Goal: Information Seeking & Learning: Find specific page/section

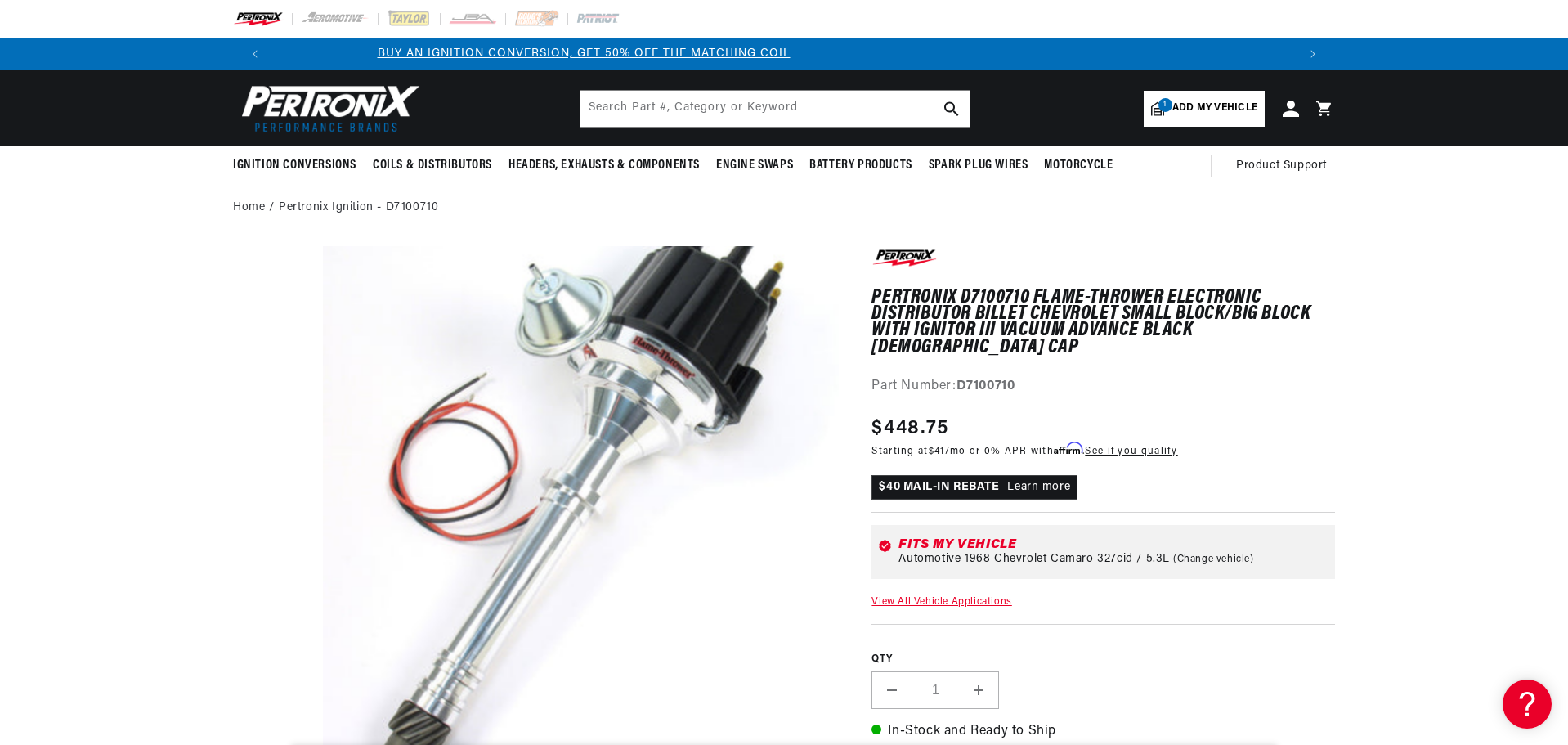
scroll to position [0, 772]
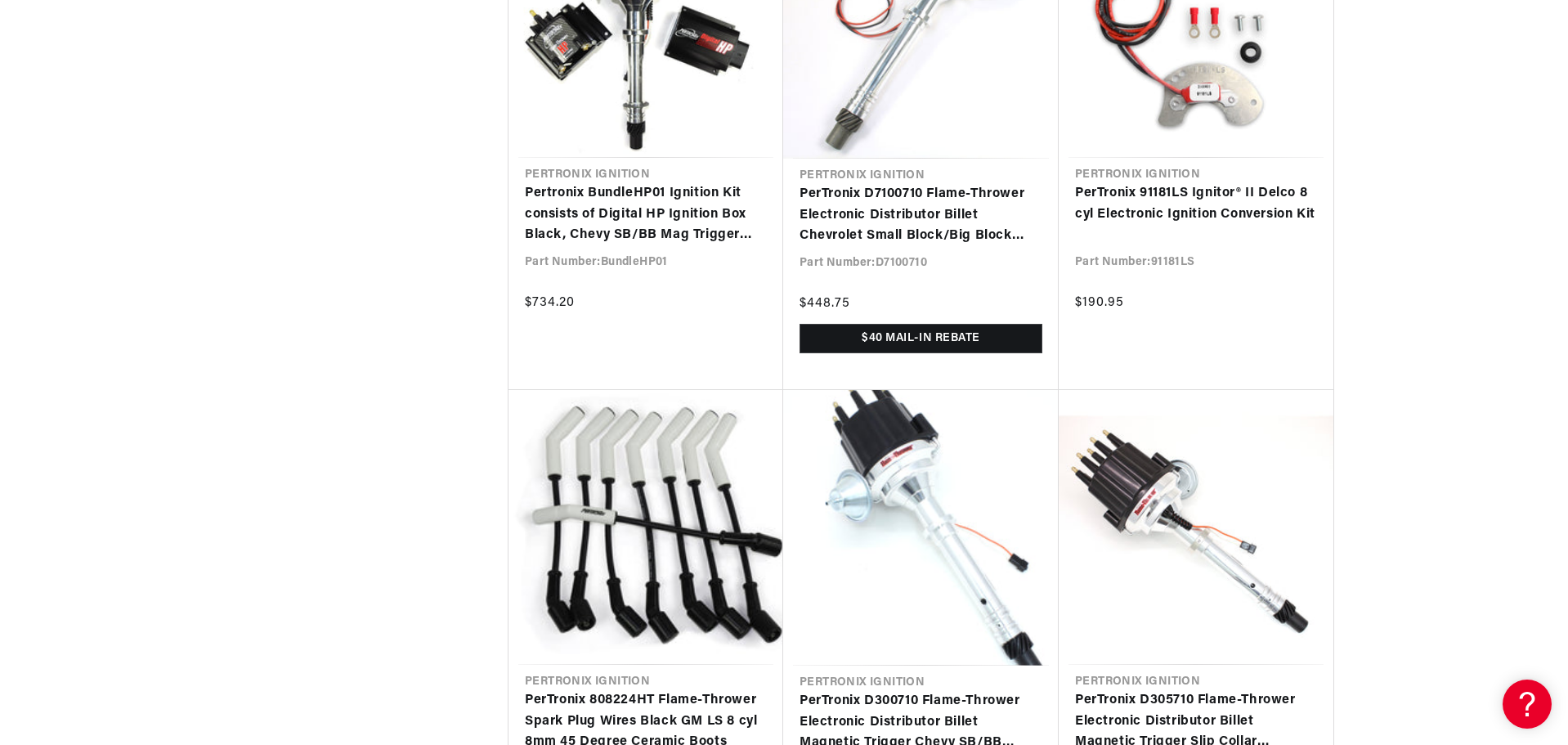
scroll to position [0, 1021]
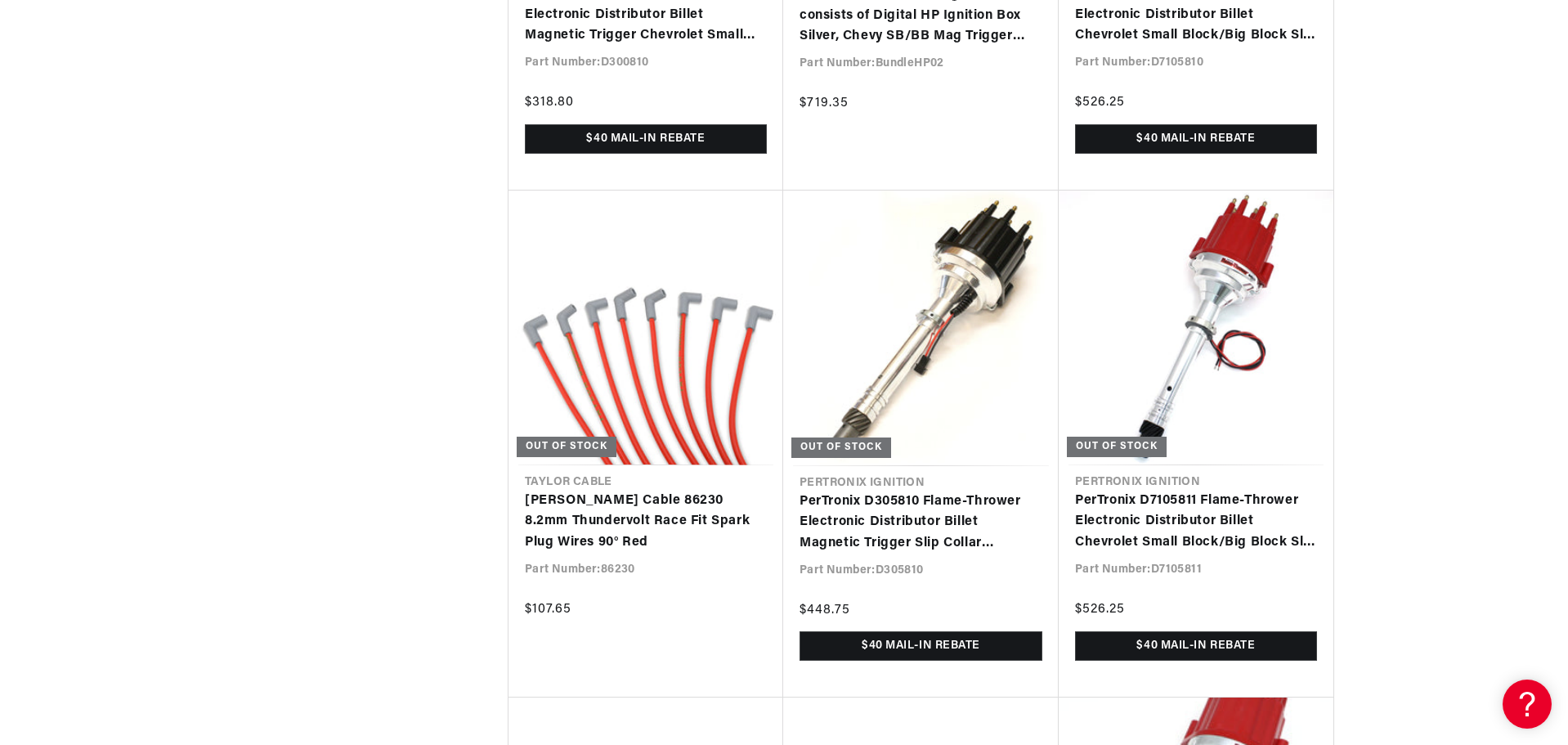
scroll to position [0, 2043]
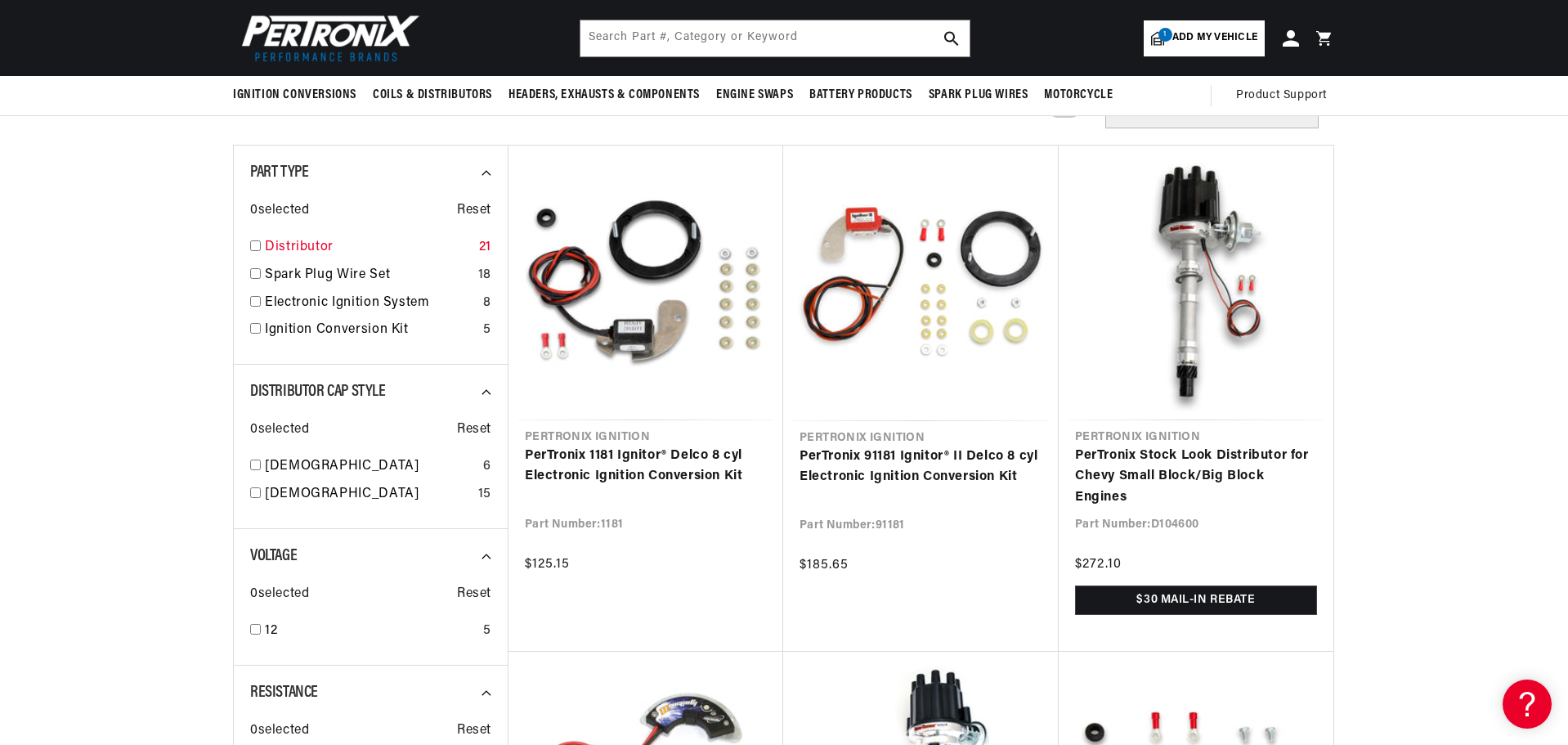
click at [294, 247] on link "Distributor" at bounding box center [368, 248] width 207 height 21
checkbox input "true"
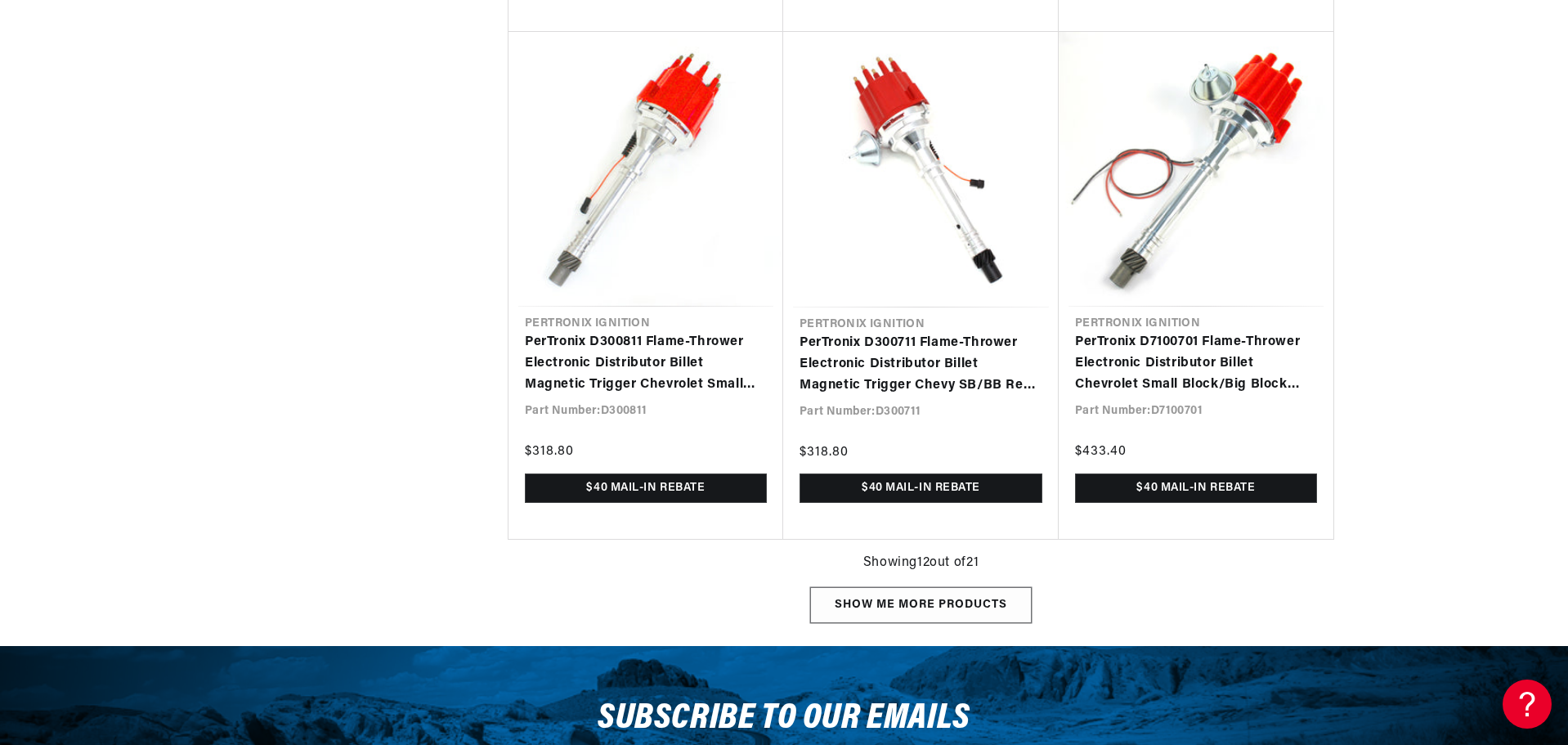
click at [949, 603] on div "Show me more products" at bounding box center [920, 606] width 221 height 37
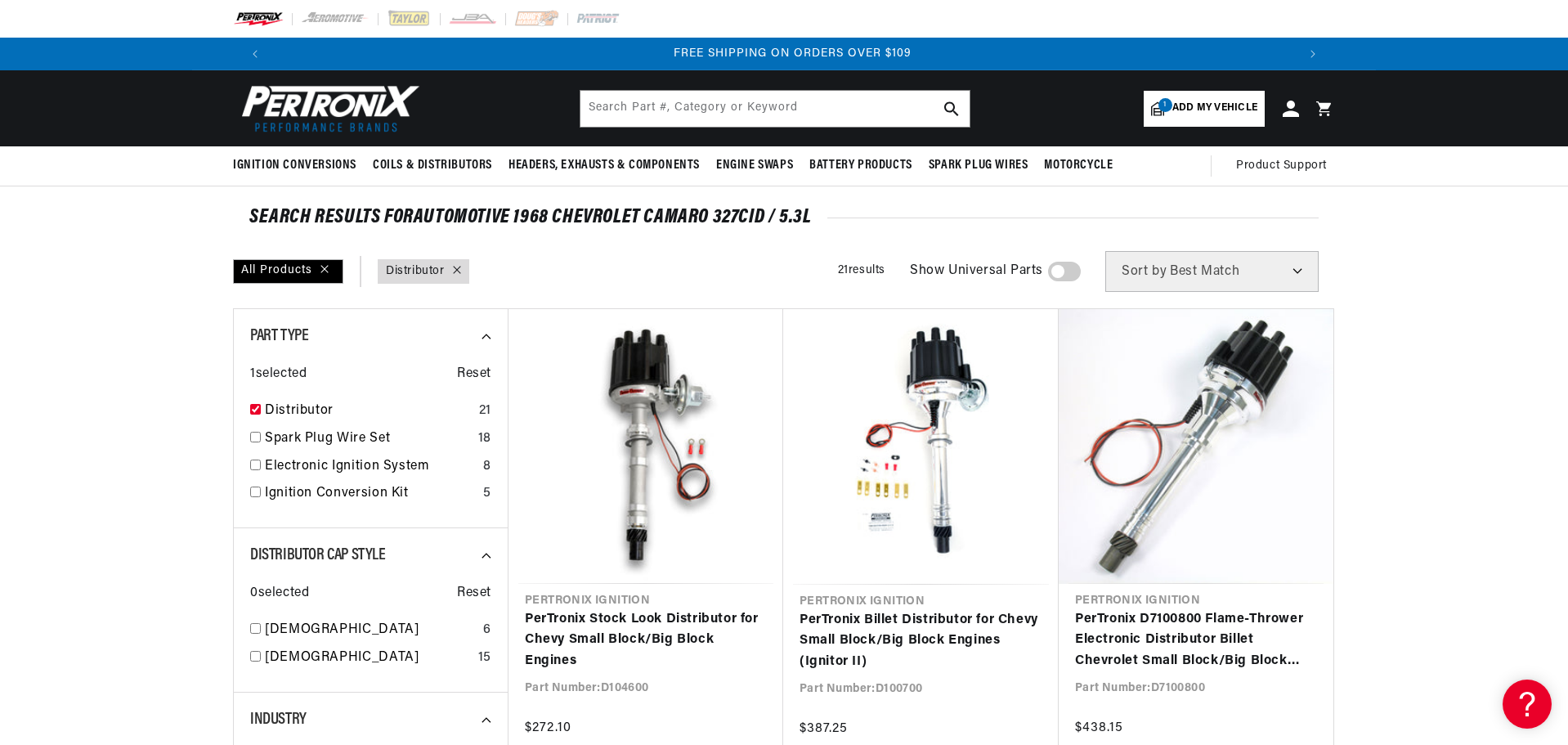
scroll to position [0, 986]
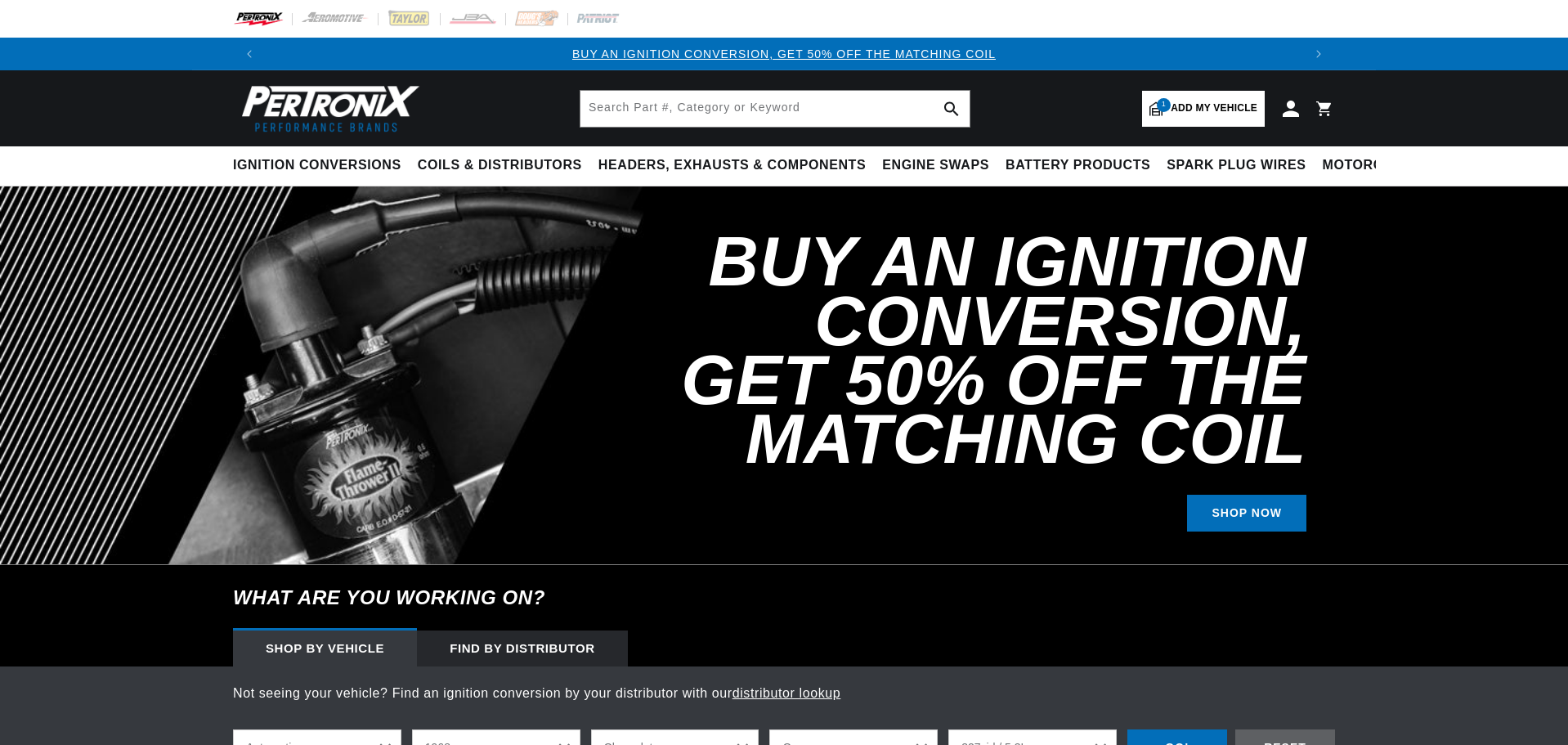
select select "1968"
select select "Chevrolet"
select select "Camaro"
select select "327cid-5.3L"
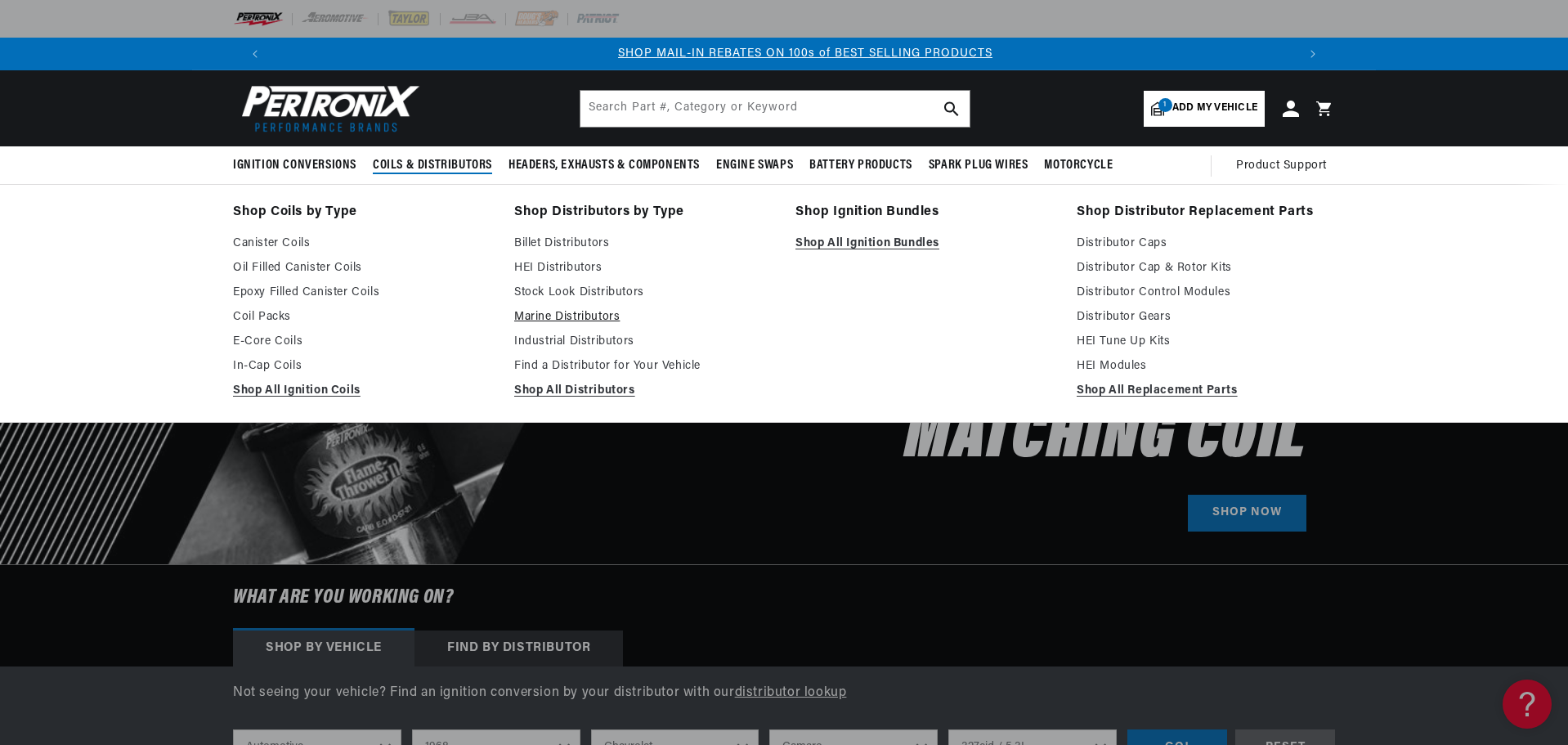
scroll to position [0, 1021]
click at [582, 362] on link "Find a Distributor for Your Vehicle" at bounding box center [643, 366] width 259 height 19
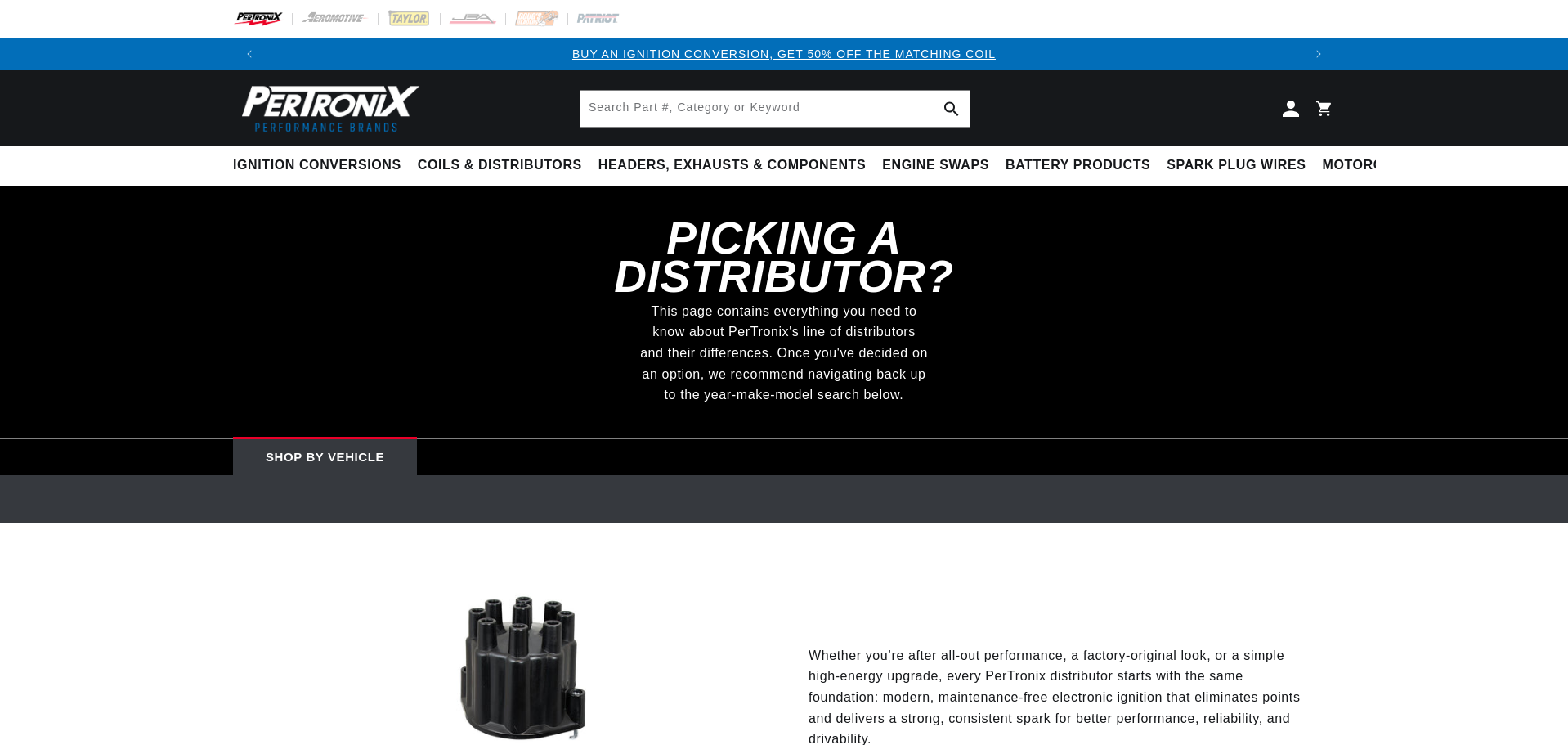
select select "1968"
select select "Chevrolet"
select select "Camaro"
select select "327cid-5.3L"
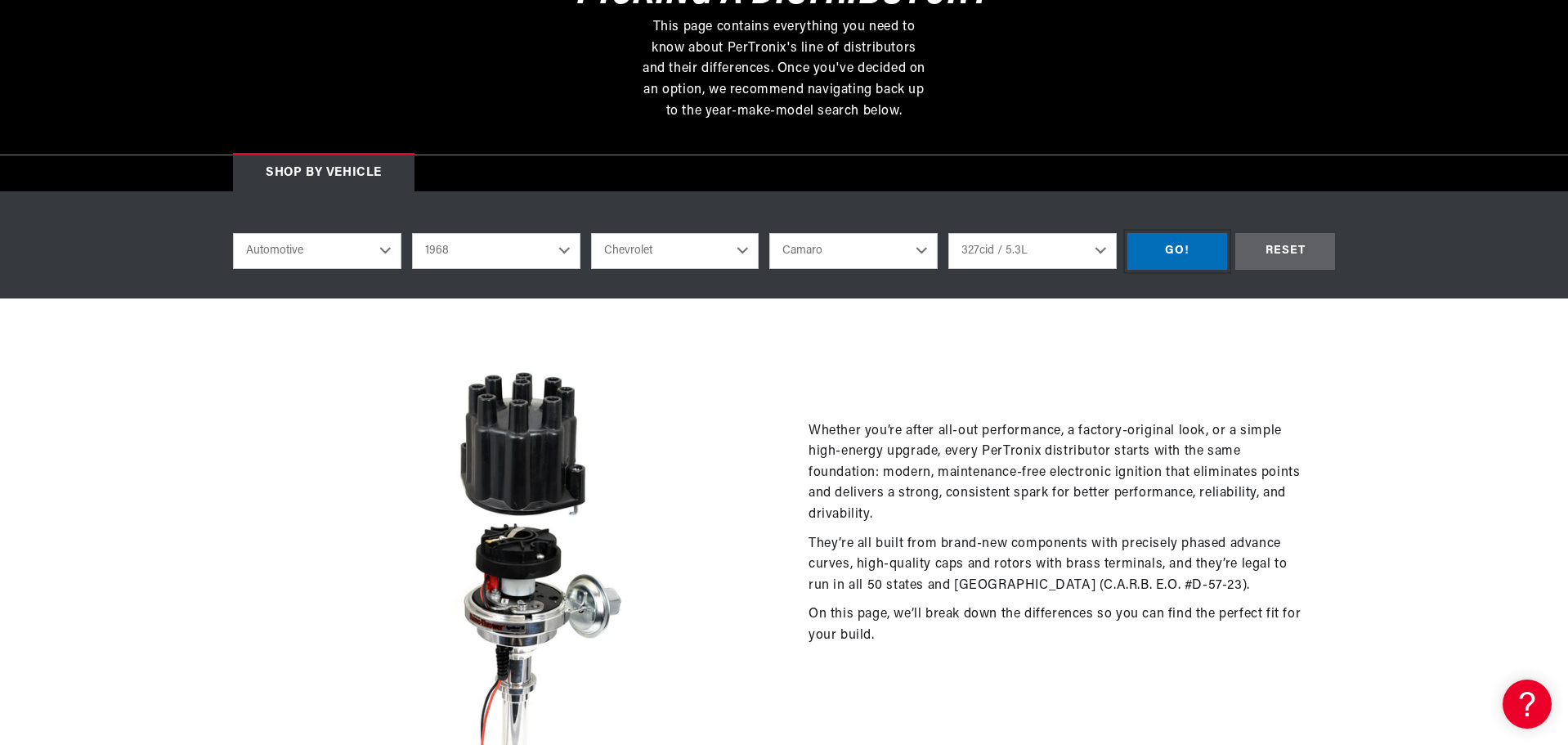
click at [1178, 246] on div "GO!" at bounding box center [1177, 252] width 100 height 37
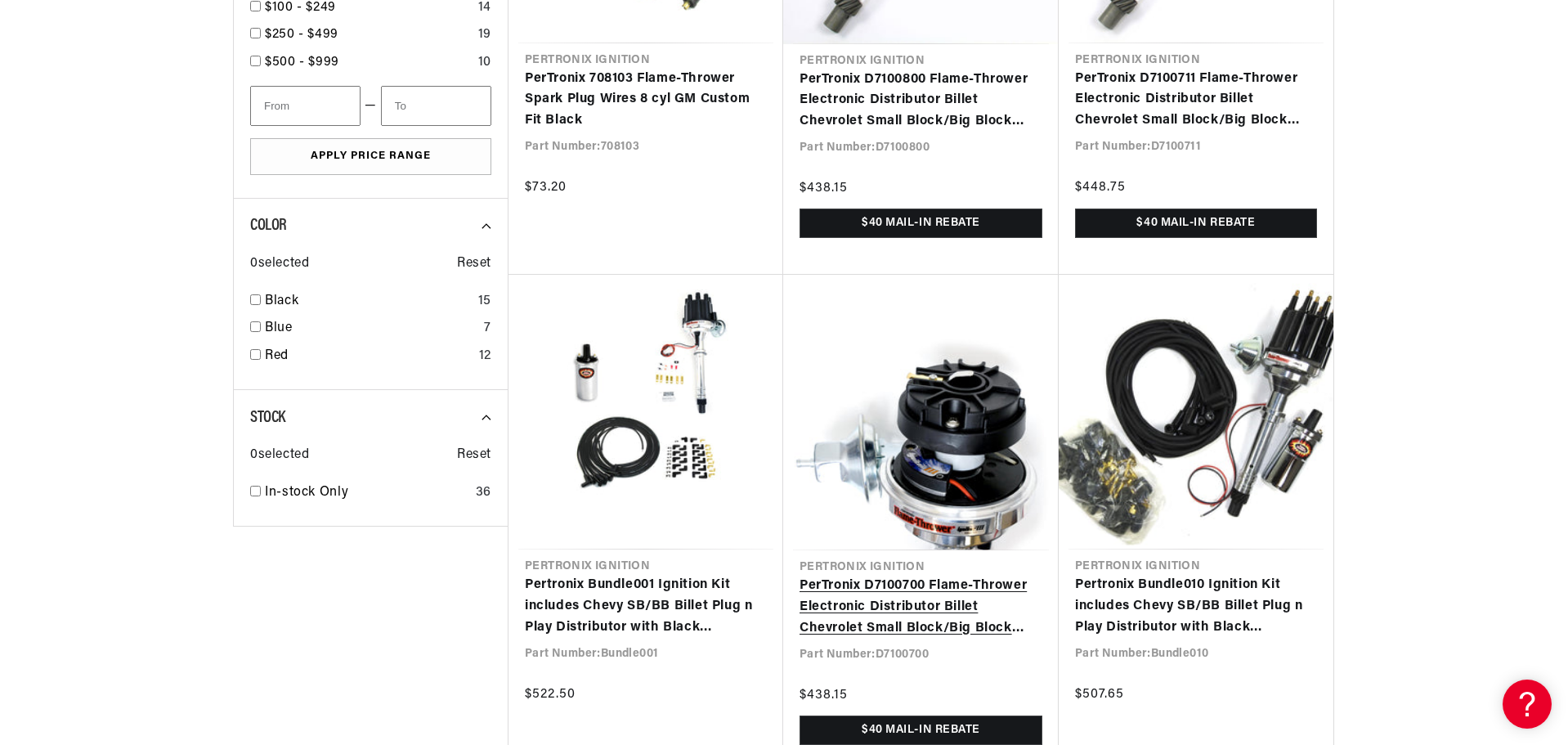
scroll to position [0, 1]
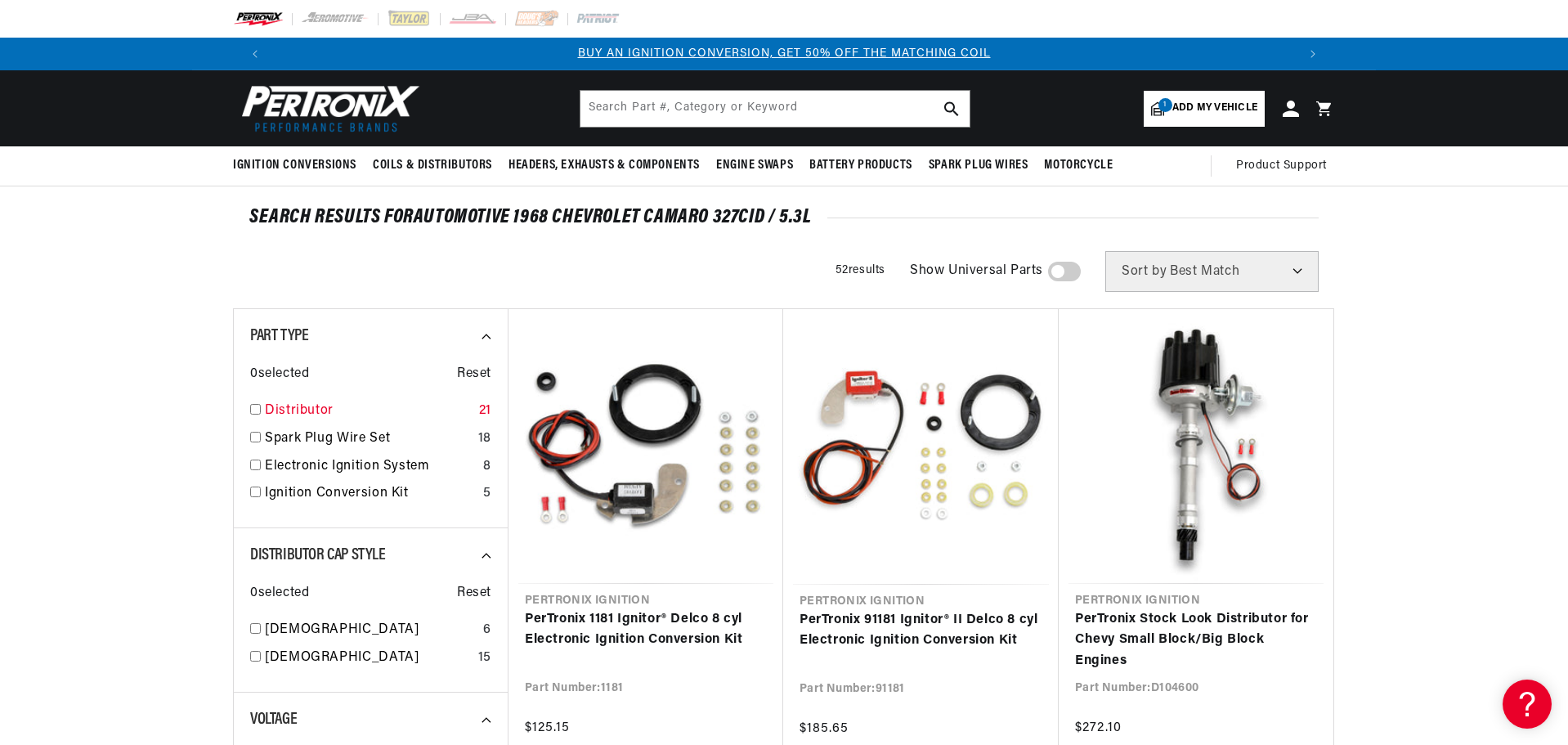
click at [284, 412] on link "Distributor" at bounding box center [368, 411] width 207 height 21
checkbox input "true"
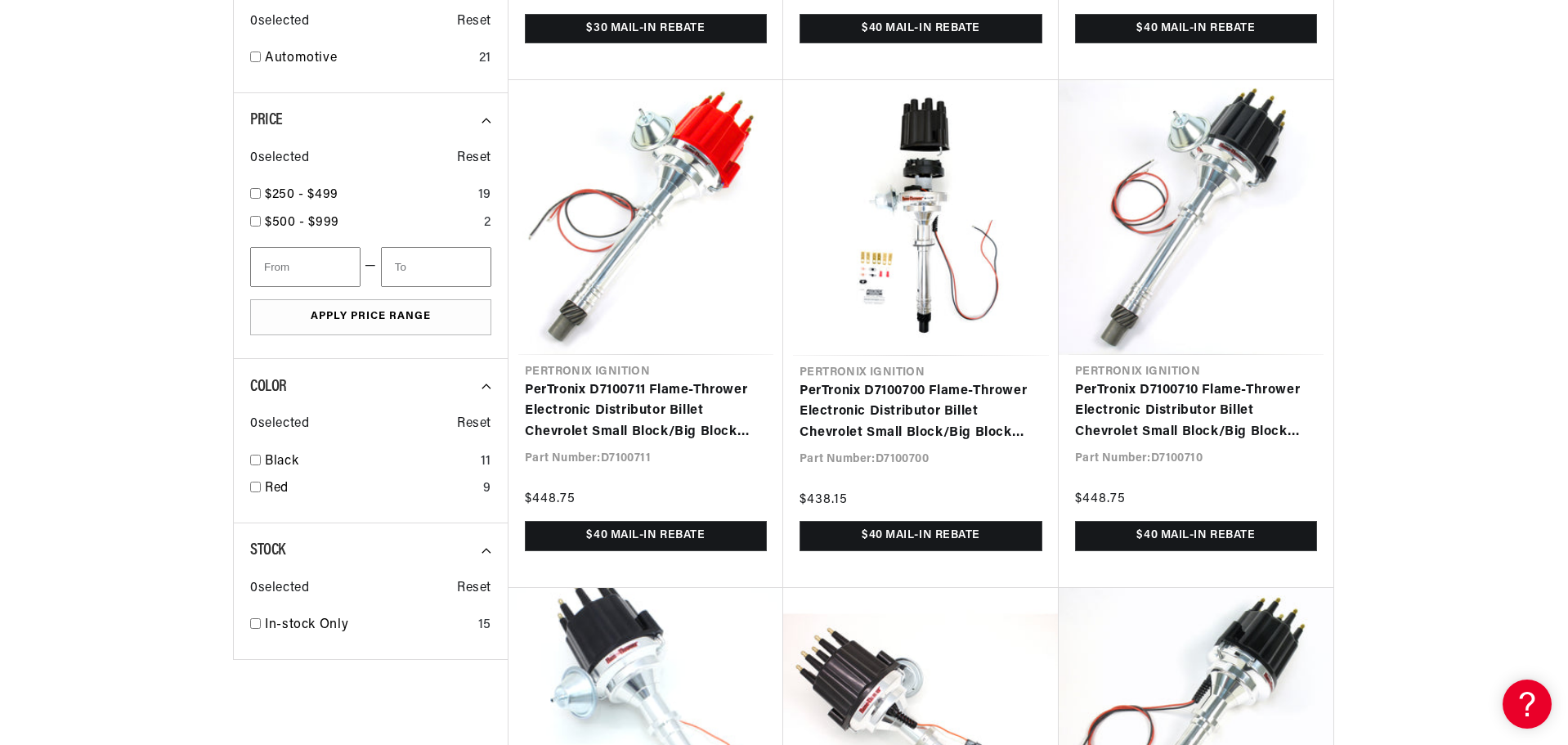
scroll to position [0, 1021]
